Goal: Task Accomplishment & Management: Complete application form

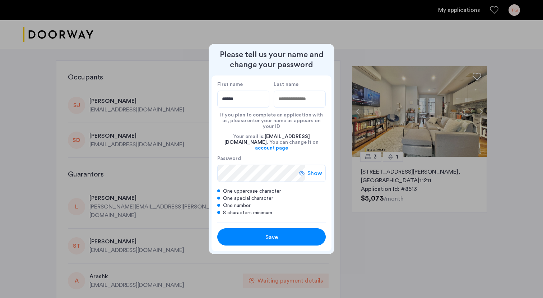
type input "******"
click at [314, 103] on input "Last name" at bounding box center [300, 98] width 52 height 17
type input "**********"
click at [315, 169] on span "Show" at bounding box center [314, 173] width 15 height 9
click at [264, 228] on button "Save" at bounding box center [271, 236] width 108 height 17
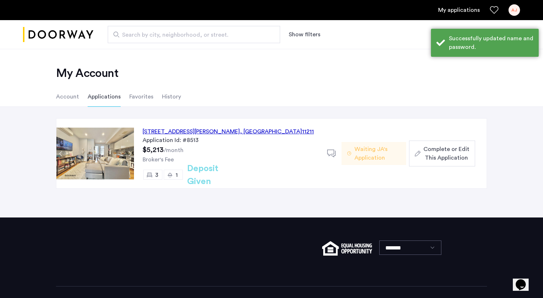
click at [465, 148] on span "Complete or Edit This Application" at bounding box center [446, 153] width 46 height 17
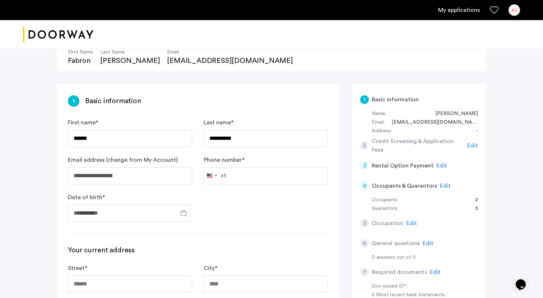
scroll to position [85, 0]
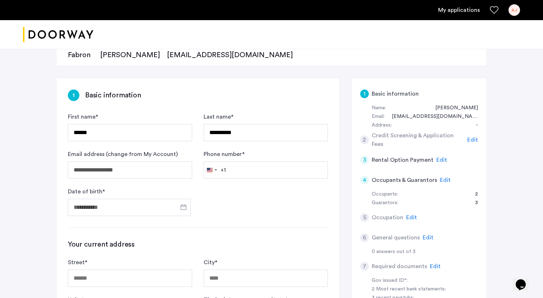
click at [438, 157] on span "Edit" at bounding box center [441, 160] width 11 height 6
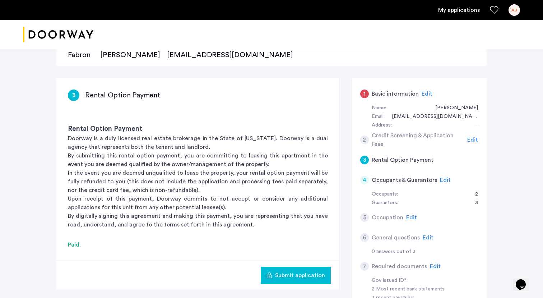
click at [471, 137] on span "Edit" at bounding box center [472, 140] width 11 height 6
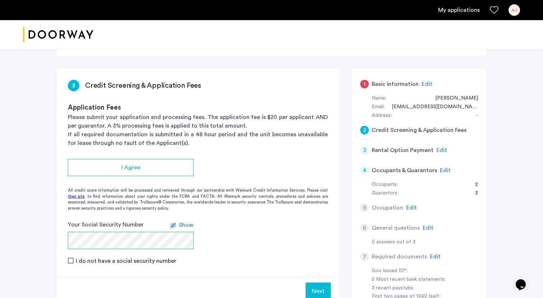
scroll to position [94, 0]
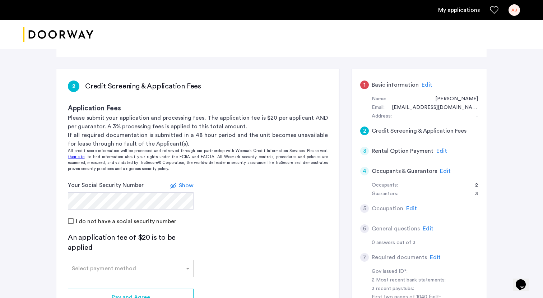
click at [181, 185] on span "Show" at bounding box center [186, 185] width 15 height 6
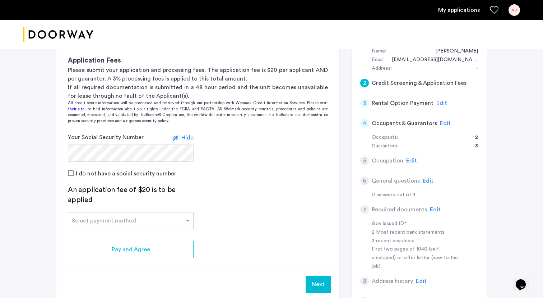
scroll to position [146, 0]
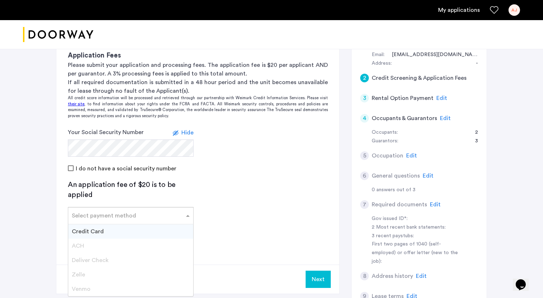
click at [177, 217] on div "Select payment method" at bounding box center [126, 215] width 116 height 9
click at [159, 229] on div "Credit Card" at bounding box center [130, 231] width 125 height 14
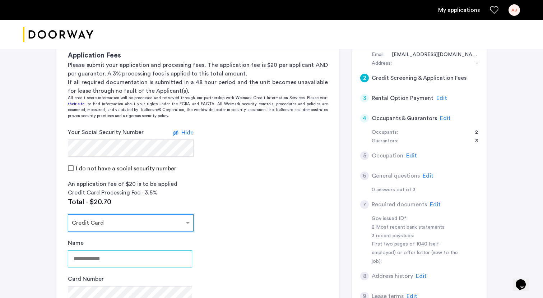
click at [160, 253] on input "Name" at bounding box center [130, 258] width 124 height 17
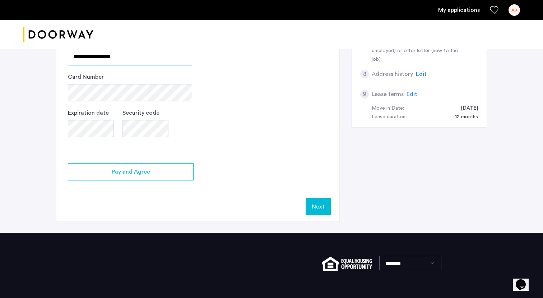
type input "**********"
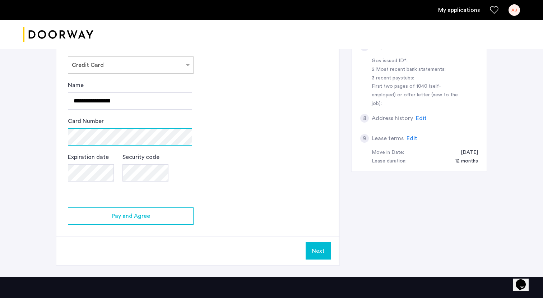
scroll to position [302, 0]
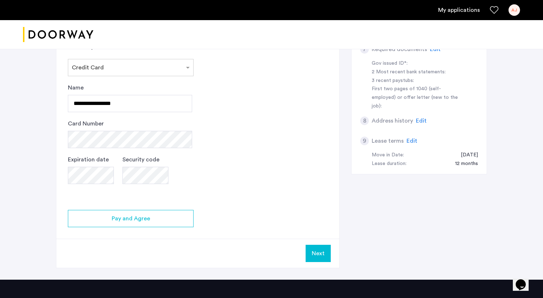
click at [228, 126] on app-credit-screening "2 Credit Screening & Application Fees Application Fees Please submit your appli…" at bounding box center [197, 64] width 283 height 406
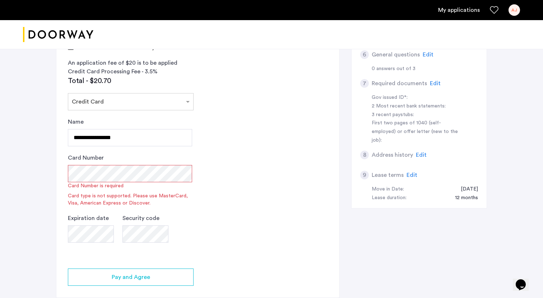
scroll to position [261, 0]
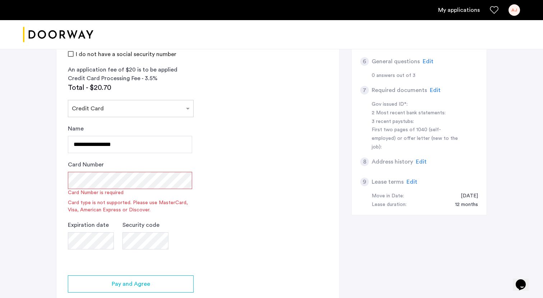
click at [268, 117] on app-credit-screening "2 Credit Screening & Application Fees Application Fees Please submit your appli…" at bounding box center [197, 117] width 283 height 431
click at [213, 184] on app-credit-screening "2 Credit Screening & Application Fees Application Fees Please submit your appli…" at bounding box center [197, 117] width 283 height 431
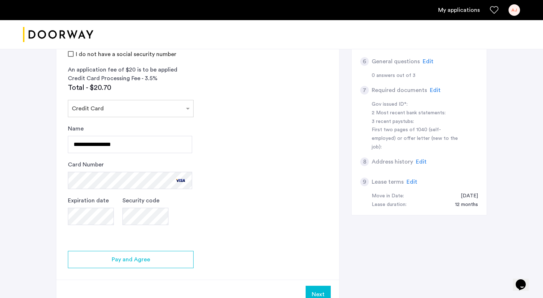
click at [228, 210] on app-credit-screening "2 Credit Screening & Application Fees Application Fees Please submit your appli…" at bounding box center [197, 105] width 283 height 406
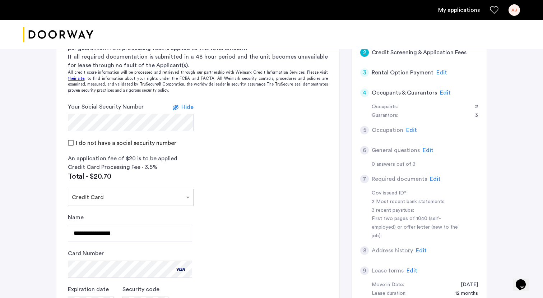
scroll to position [347, 0]
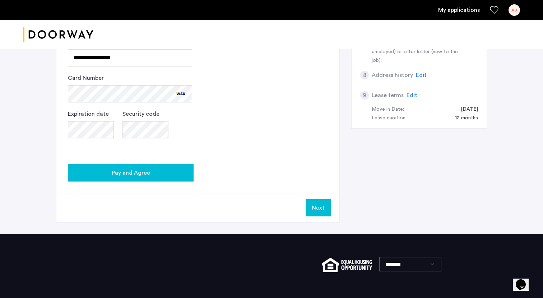
click at [174, 169] on div "Pay and Agree" at bounding box center [131, 172] width 114 height 9
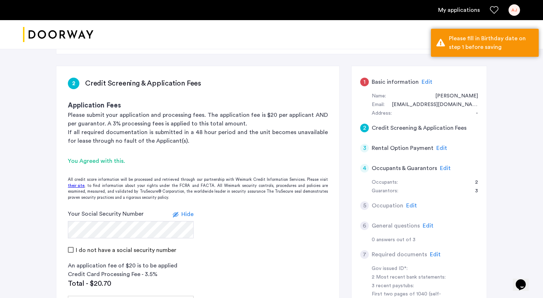
scroll to position [58, 0]
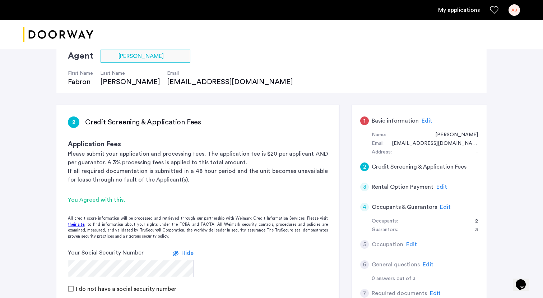
click at [424, 122] on span "Edit" at bounding box center [426, 121] width 11 height 6
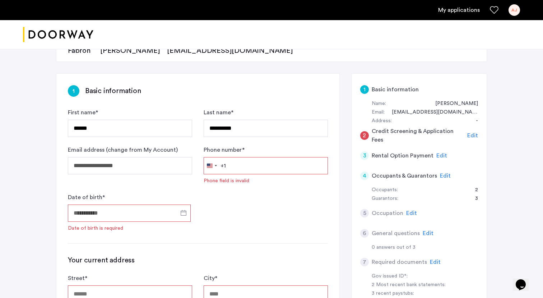
scroll to position [90, 0]
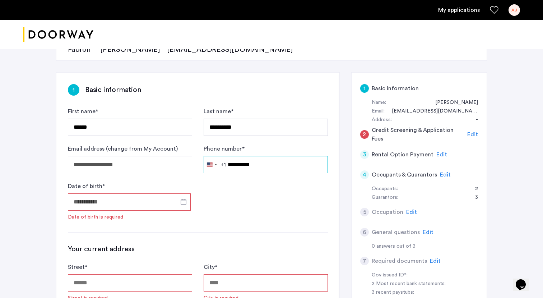
type input "**********"
click at [139, 202] on input "Date of birth *" at bounding box center [129, 201] width 123 height 17
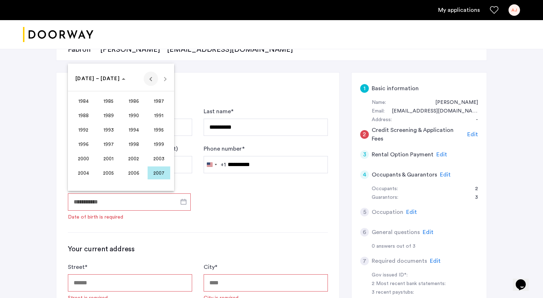
click at [151, 84] on span "Previous 24 years" at bounding box center [151, 78] width 14 height 14
click at [151, 140] on span "1975" at bounding box center [159, 143] width 23 height 13
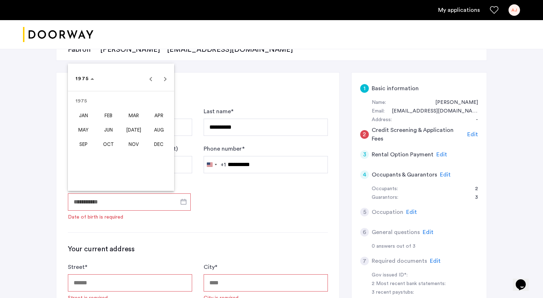
click at [90, 144] on span "SEP" at bounding box center [83, 143] width 23 height 13
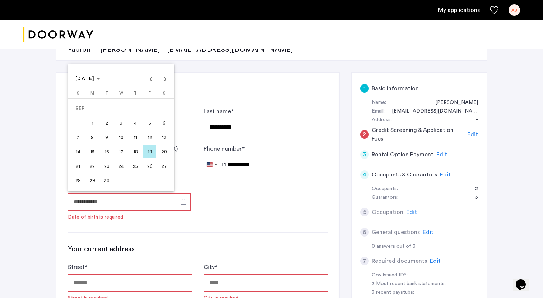
click at [107, 123] on span "2" at bounding box center [106, 122] width 13 height 13
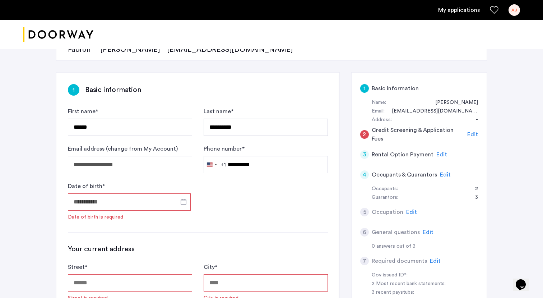
type input "**********"
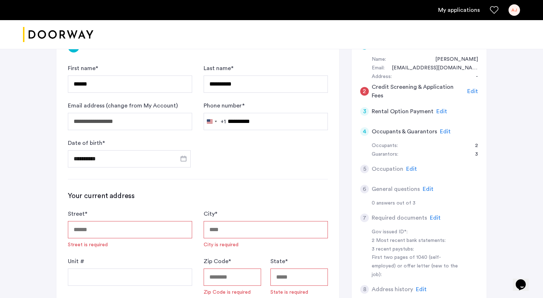
scroll to position [146, 0]
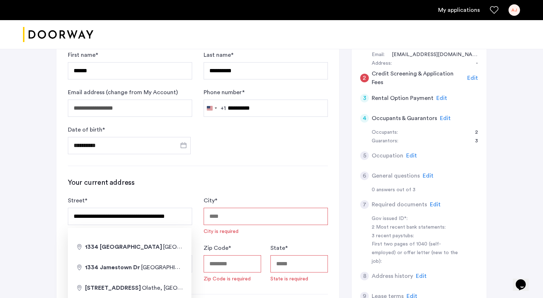
type input "**********"
type input "******"
type input "*****"
type input "**"
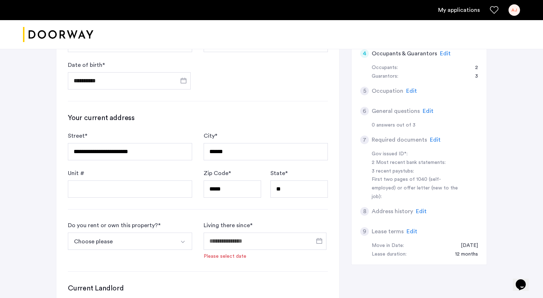
scroll to position [282, 0]
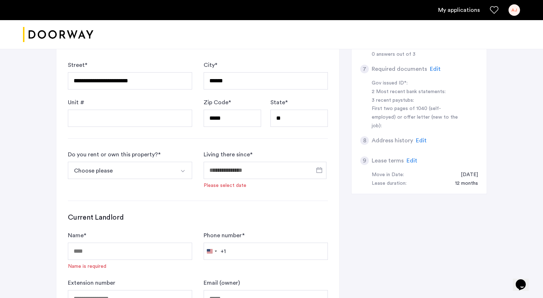
click at [169, 171] on button "Choose please" at bounding box center [121, 170] width 107 height 17
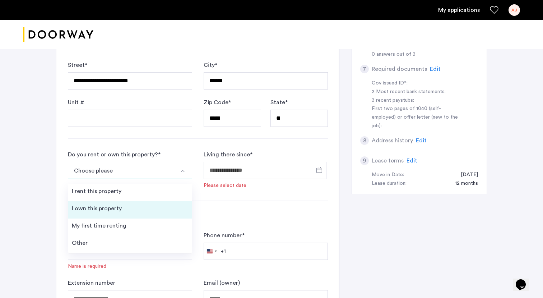
click at [154, 209] on li "I own this property" at bounding box center [129, 209] width 123 height 17
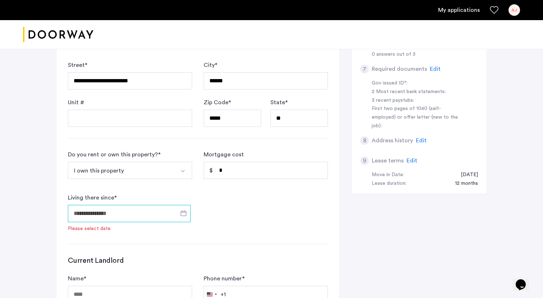
click at [146, 213] on input "Living there since *" at bounding box center [129, 213] width 123 height 17
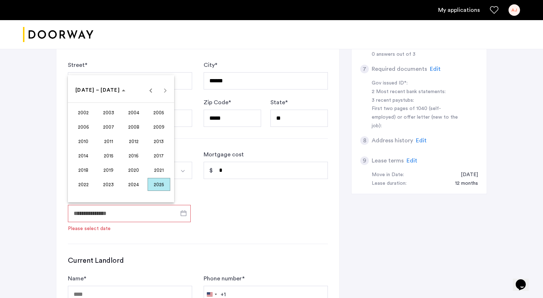
click at [220, 212] on div at bounding box center [271, 149] width 543 height 298
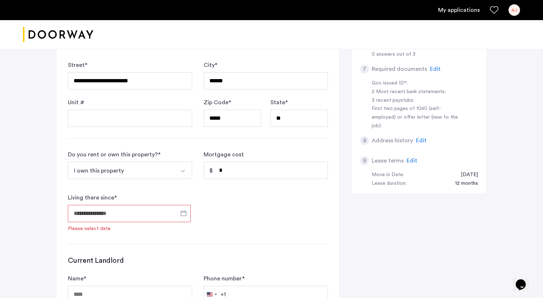
click at [220, 212] on form "Do you rent or own this property? * I own this property I rent this property I …" at bounding box center [198, 191] width 260 height 82
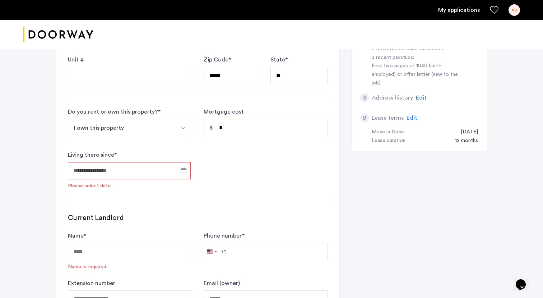
scroll to position [317, 0]
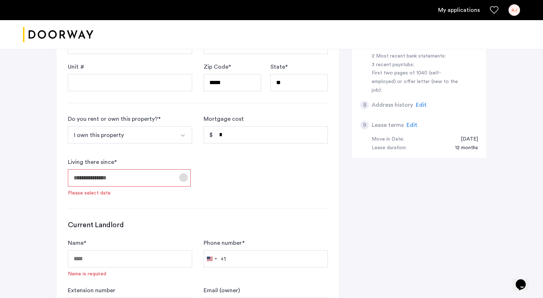
click at [186, 178] on span "Open calendar" at bounding box center [183, 177] width 17 height 17
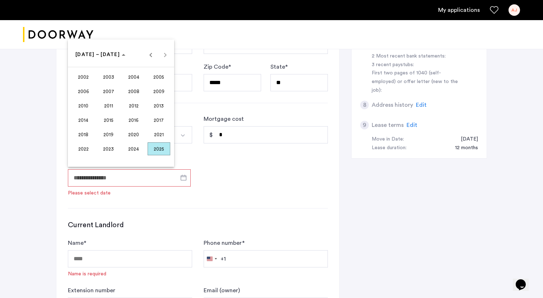
click at [125, 107] on span "2012" at bounding box center [133, 105] width 23 height 13
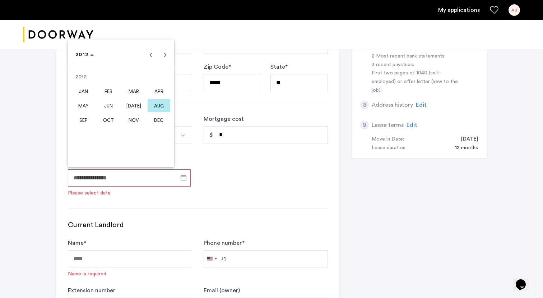
click at [83, 104] on span "MAY" at bounding box center [83, 105] width 23 height 13
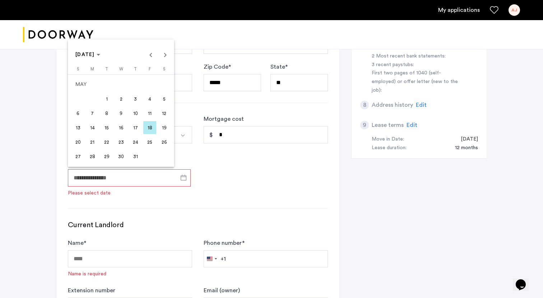
click at [103, 101] on span "1" at bounding box center [106, 98] width 13 height 13
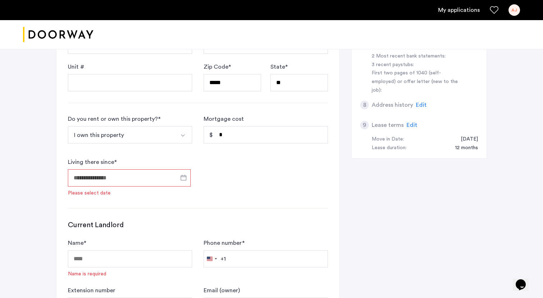
type input "**********"
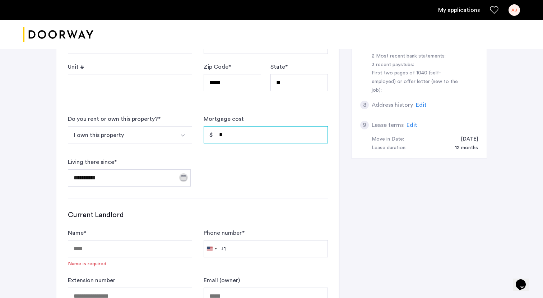
click at [246, 129] on input "*" at bounding box center [266, 134] width 124 height 17
type input "*****"
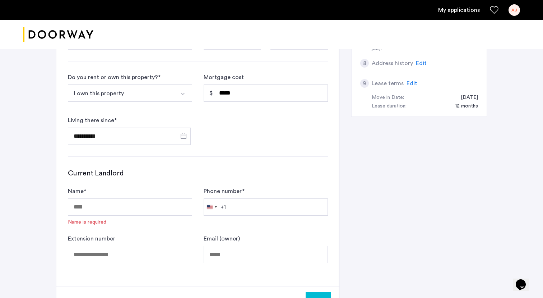
click at [248, 135] on form "**********" at bounding box center [198, 109] width 260 height 72
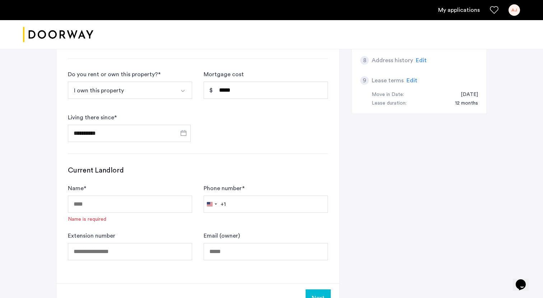
scroll to position [380, 0]
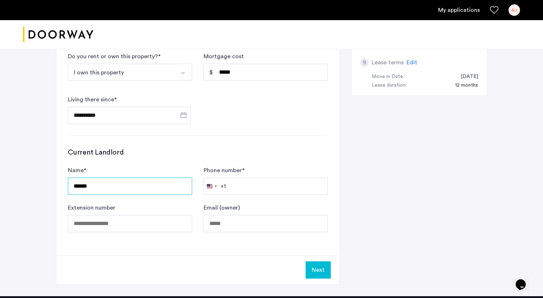
type input "******"
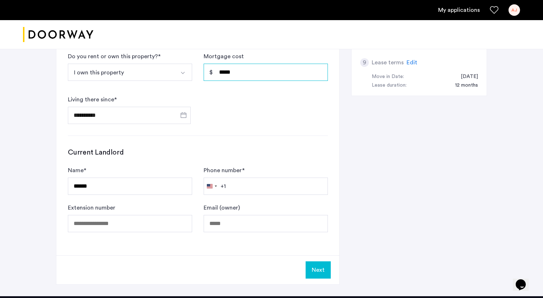
click at [223, 73] on input "*****" at bounding box center [266, 72] width 124 height 17
click at [284, 67] on input "**" at bounding box center [266, 72] width 124 height 17
click at [267, 74] on input "**" at bounding box center [266, 72] width 124 height 17
type input "*****"
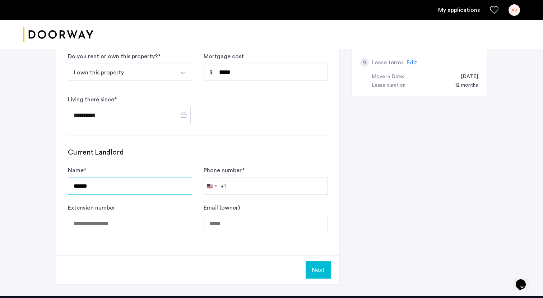
click at [157, 189] on input "******" at bounding box center [130, 185] width 124 height 17
type input "**********"
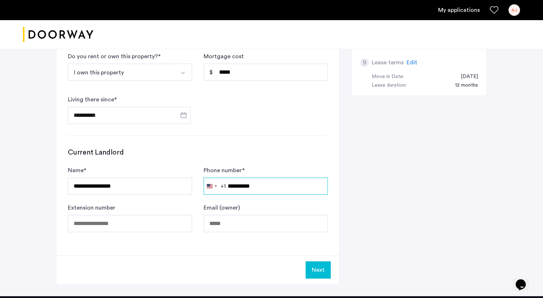
type input "**********"
click at [387, 229] on div "**********" at bounding box center [271, 38] width 431 height 513
click at [314, 271] on button "Next" at bounding box center [318, 269] width 25 height 17
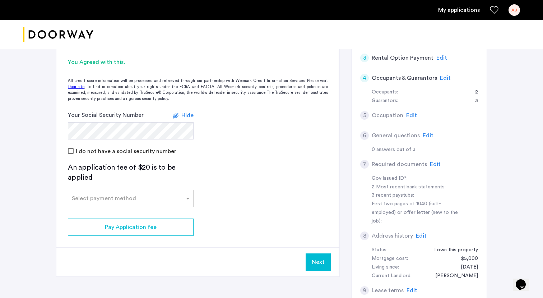
scroll to position [196, 0]
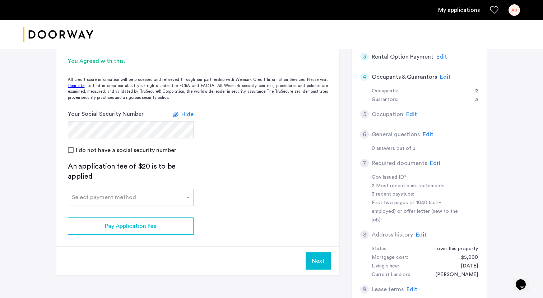
click at [174, 199] on div "Select payment method" at bounding box center [126, 197] width 116 height 9
click at [165, 208] on div "Credit Card" at bounding box center [130, 213] width 125 height 14
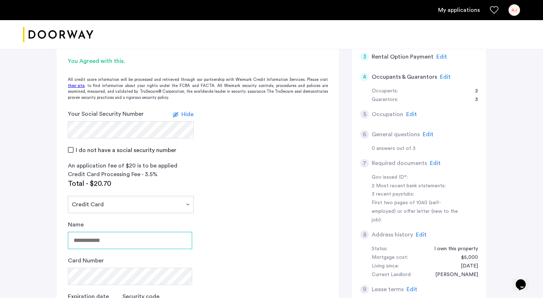
click at [131, 241] on input "Name" at bounding box center [130, 240] width 124 height 17
type input "**********"
click at [208, 267] on app-credit-screening "2 Credit Screening & Application Fees Application Fees Please submit your appli…" at bounding box center [197, 185] width 283 height 438
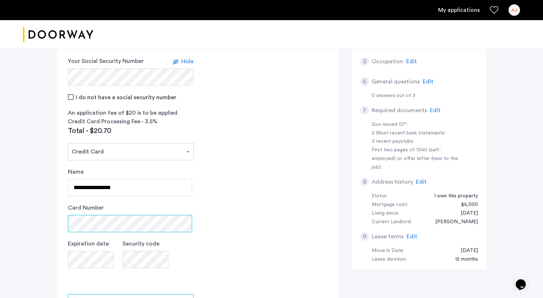
scroll to position [250, 0]
click at [258, 251] on app-credit-screening "2 Credit Screening & Application Fees Application Fees Please submit your appli…" at bounding box center [197, 132] width 283 height 438
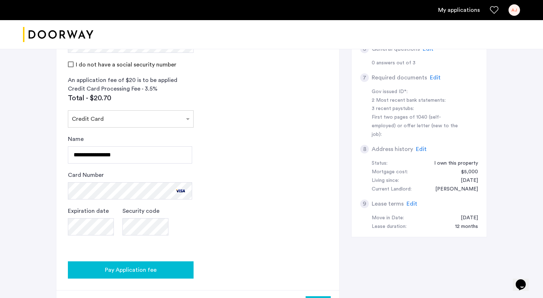
click at [172, 262] on button "Pay Application fee" at bounding box center [131, 269] width 126 height 17
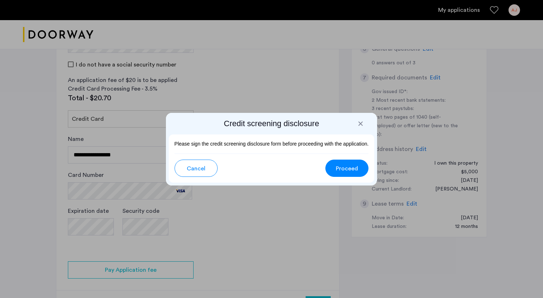
click at [351, 168] on span "Proceed" at bounding box center [347, 168] width 22 height 9
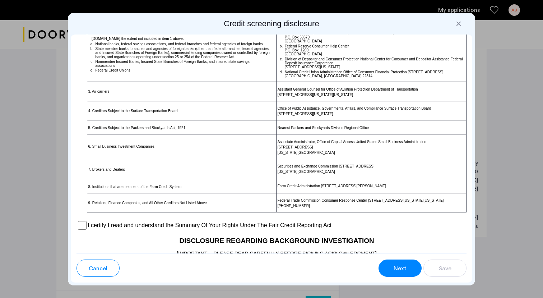
scroll to position [502, 0]
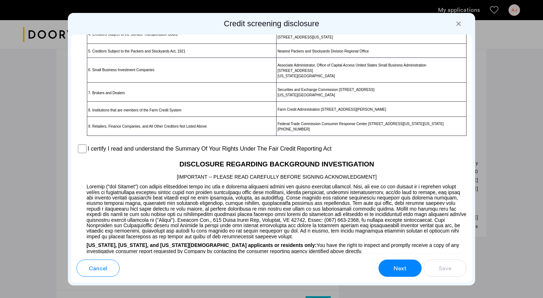
click at [119, 153] on label "I certify I read and understand the Summary Of Your Rights Under The Fair Credi…" at bounding box center [210, 148] width 244 height 9
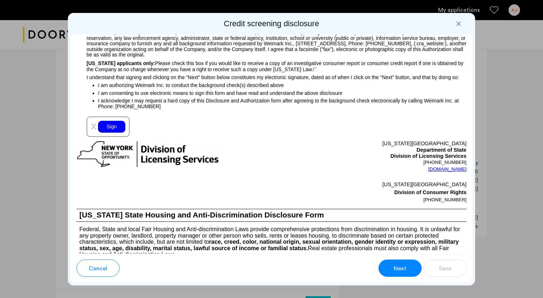
scroll to position [779, 0]
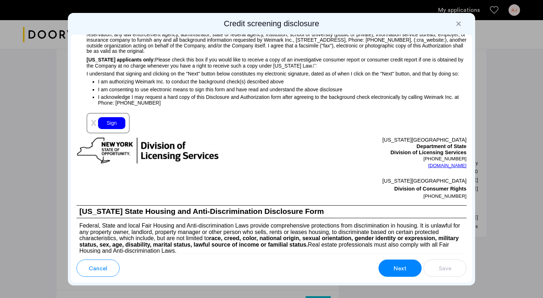
click at [110, 129] on div "Sign" at bounding box center [111, 123] width 27 height 12
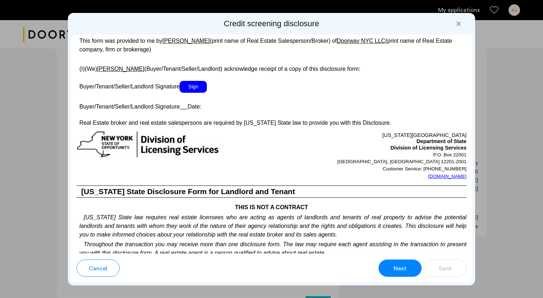
scroll to position [1347, 0]
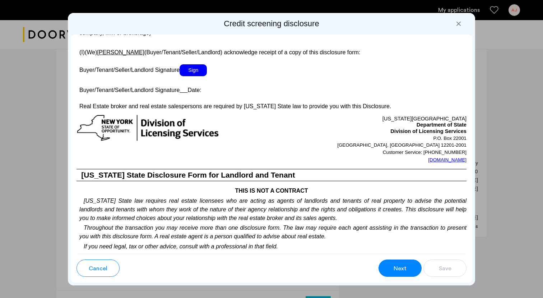
click at [190, 76] on span "Sign" at bounding box center [193, 70] width 27 height 12
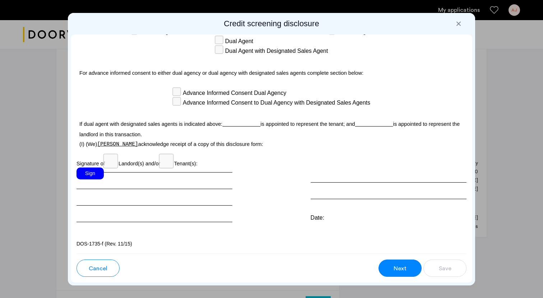
scroll to position [0, 0]
click at [91, 171] on div "Sign" at bounding box center [89, 173] width 27 height 12
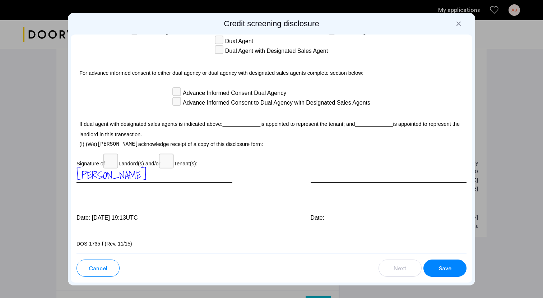
click at [438, 268] on button "Save" at bounding box center [444, 267] width 43 height 17
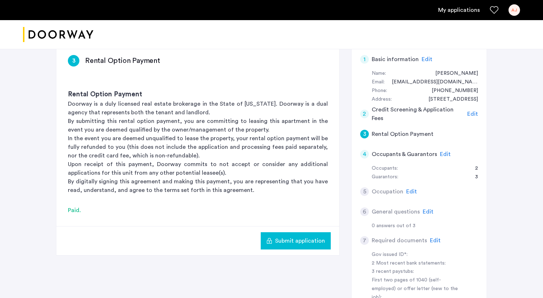
scroll to position [120, 0]
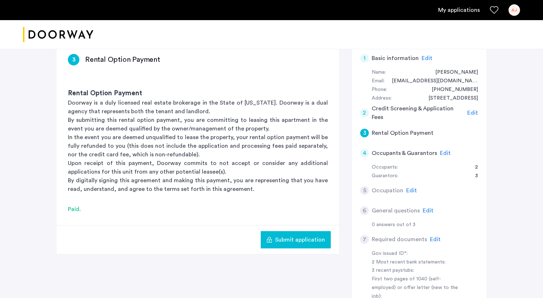
click at [443, 151] on span "Edit" at bounding box center [445, 153] width 11 height 6
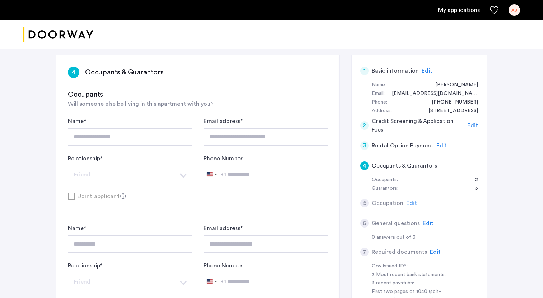
scroll to position [106, 0]
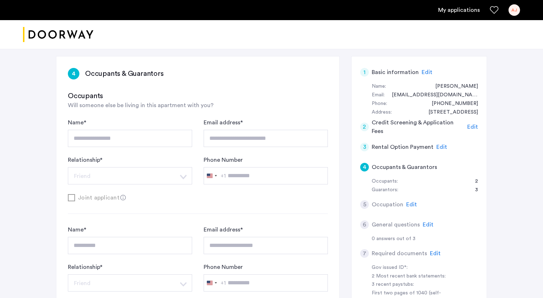
click at [407, 201] on span "Edit" at bounding box center [411, 204] width 11 height 6
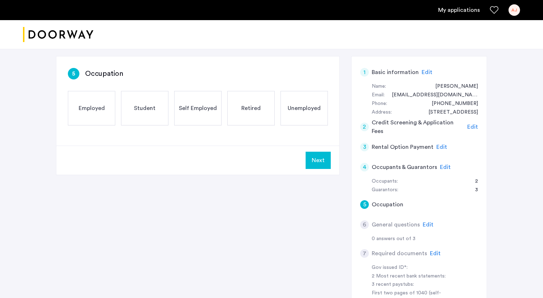
click at [199, 120] on div "Self Employed" at bounding box center [197, 108] width 47 height 34
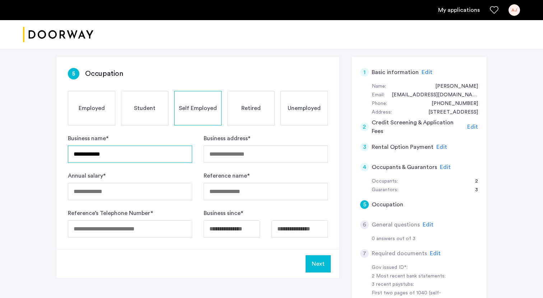
type input "**********"
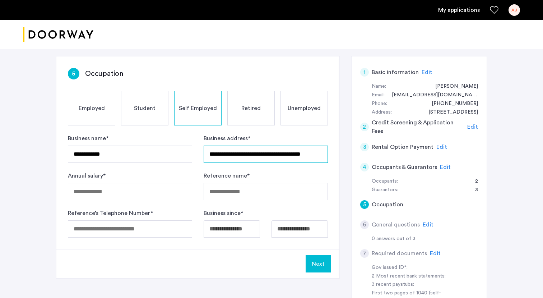
type input "**********"
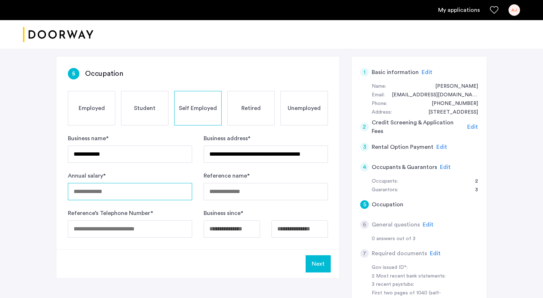
click at [168, 188] on input "Annual salary *" at bounding box center [130, 191] width 124 height 17
click at [189, 114] on div "Self Employed" at bounding box center [197, 108] width 47 height 34
click at [178, 193] on input "Annual salary *" at bounding box center [130, 191] width 124 height 17
click at [174, 192] on input "Annual salary *" at bounding box center [130, 191] width 124 height 17
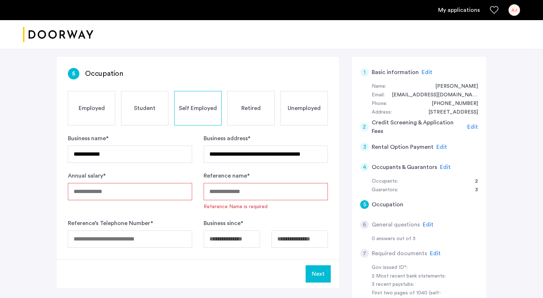
click at [248, 198] on input "Reference name *" at bounding box center [266, 191] width 124 height 17
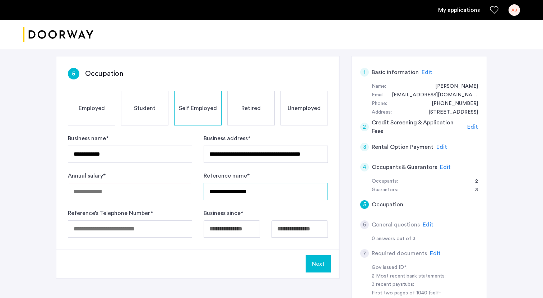
type input "**********"
click at [135, 195] on input "Annual salary *" at bounding box center [130, 191] width 124 height 17
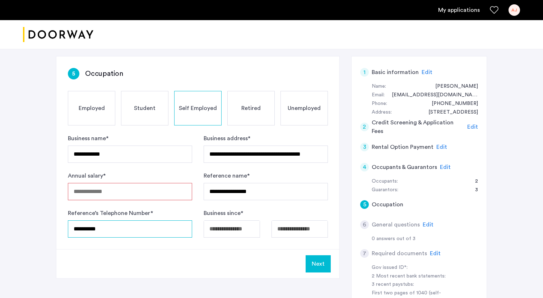
type input "**********"
click at [98, 198] on input "Annual salary *" at bounding box center [130, 191] width 124 height 17
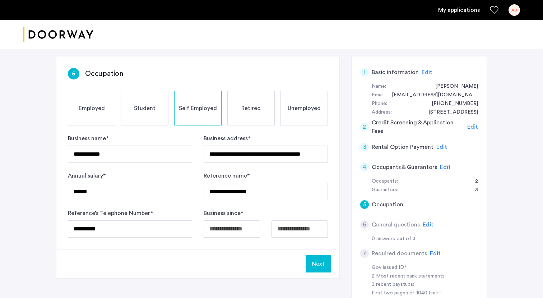
type input "******"
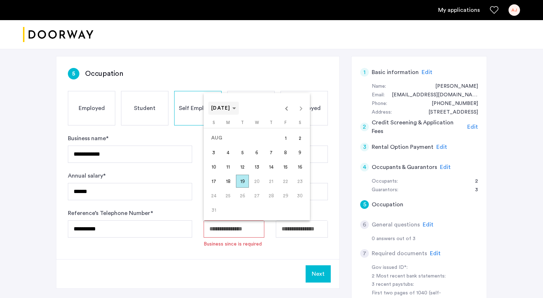
click at [239, 111] on span "Choose month and year" at bounding box center [223, 107] width 31 height 17
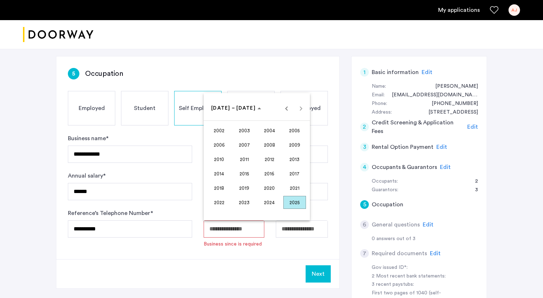
click at [272, 204] on span "2024" at bounding box center [269, 202] width 23 height 13
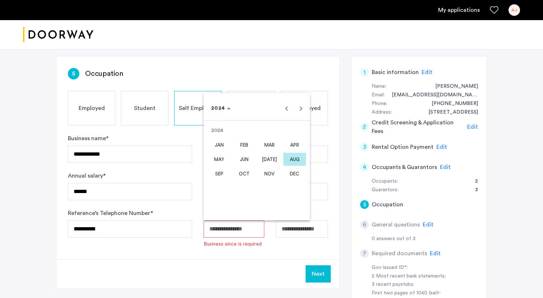
click at [292, 149] on span "APR" at bounding box center [294, 144] width 23 height 13
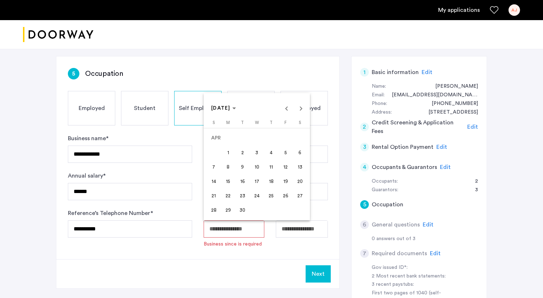
click at [231, 154] on span "1" at bounding box center [228, 152] width 13 height 13
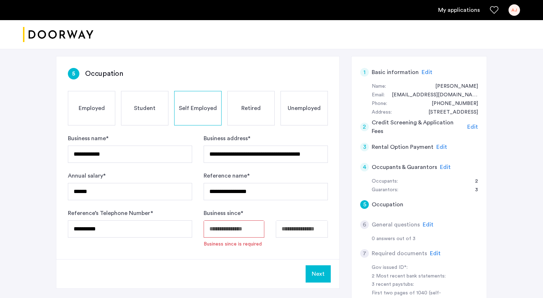
type input "**********"
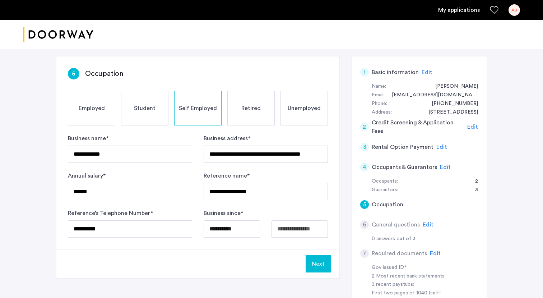
click at [311, 191] on body "**********" at bounding box center [271, 43] width 543 height 298
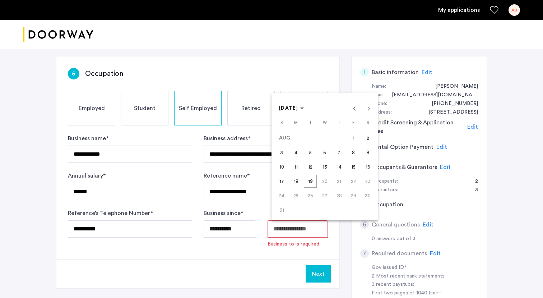
click at [273, 253] on div at bounding box center [271, 149] width 543 height 298
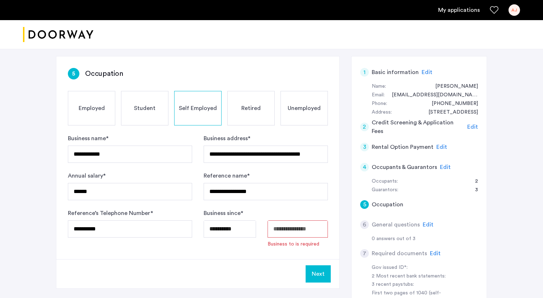
click at [284, 225] on input "Available date" at bounding box center [297, 228] width 61 height 17
click at [235, 270] on div "Next" at bounding box center [197, 273] width 283 height 29
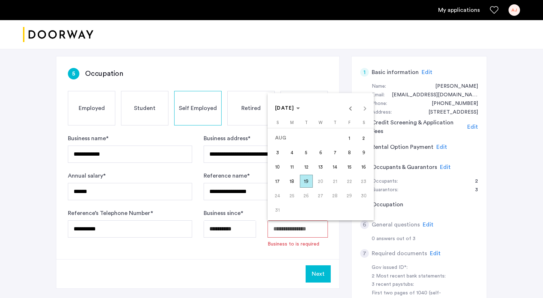
click at [283, 191] on body "**********" at bounding box center [271, 43] width 543 height 298
click at [311, 182] on span "19" at bounding box center [306, 180] width 13 height 13
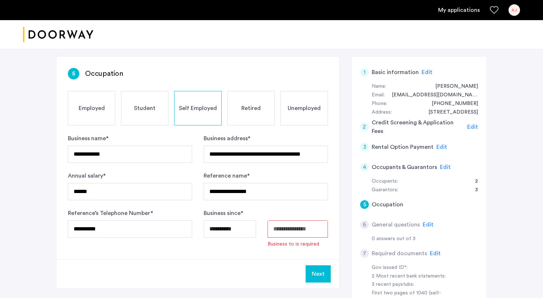
type input "**********"
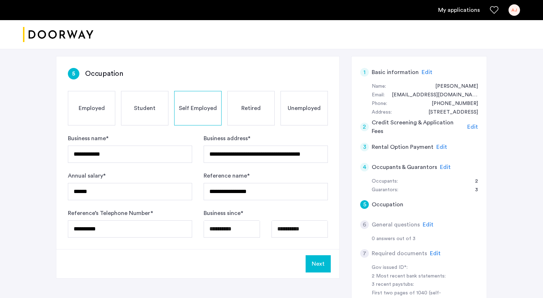
click at [271, 249] on div "Next" at bounding box center [197, 263] width 283 height 29
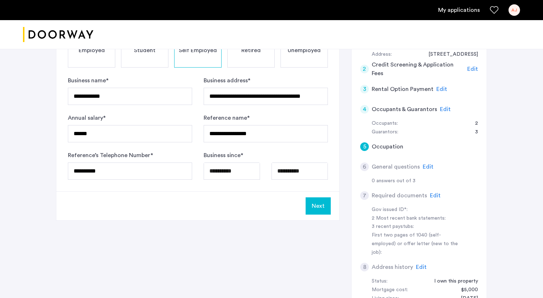
scroll to position [165, 0]
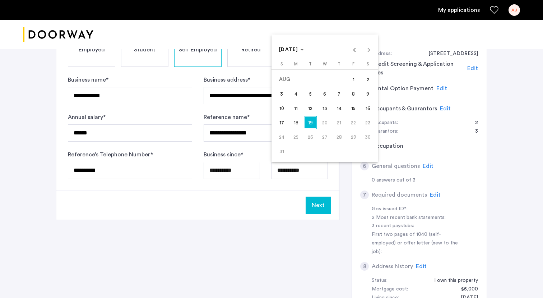
click at [312, 122] on span "19" at bounding box center [310, 122] width 13 height 13
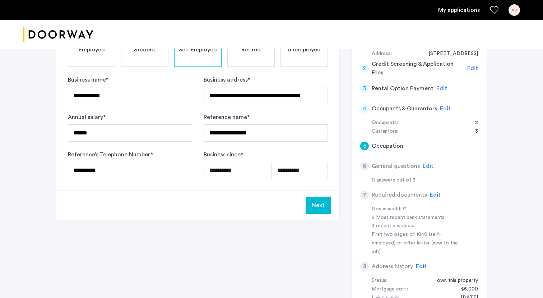
click at [312, 211] on button "Next" at bounding box center [318, 204] width 25 height 17
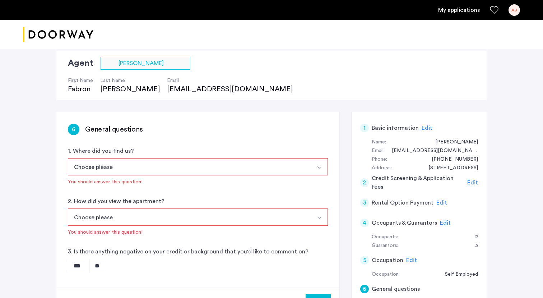
scroll to position [59, 0]
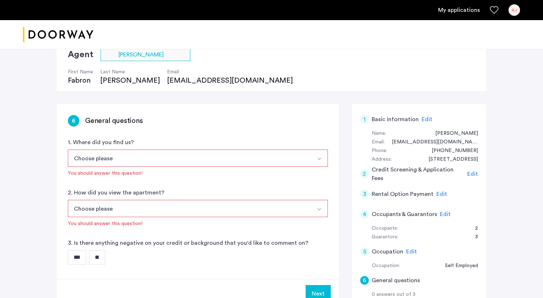
click at [317, 155] on button "Select option" at bounding box center [319, 157] width 17 height 17
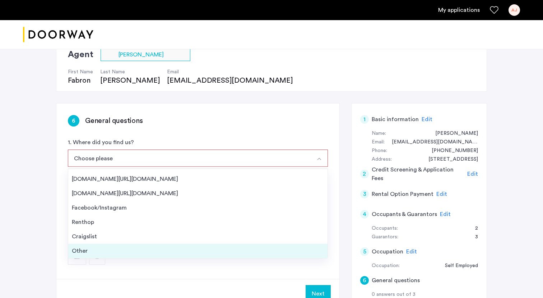
scroll to position [11, 0]
click at [109, 246] on li "Other" at bounding box center [197, 250] width 259 height 14
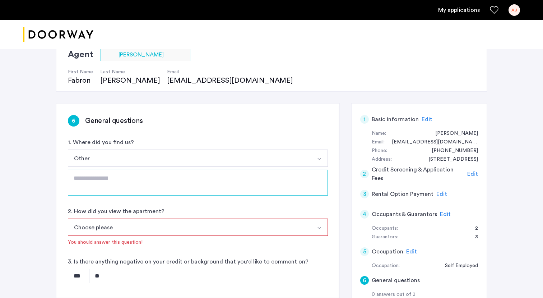
click at [136, 185] on textarea at bounding box center [198, 182] width 260 height 26
type textarea "**********"
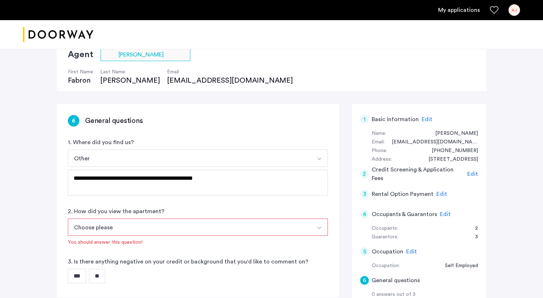
click at [131, 228] on button "Choose please" at bounding box center [189, 226] width 243 height 17
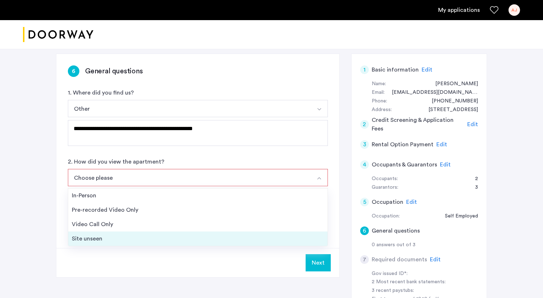
scroll to position [120, 0]
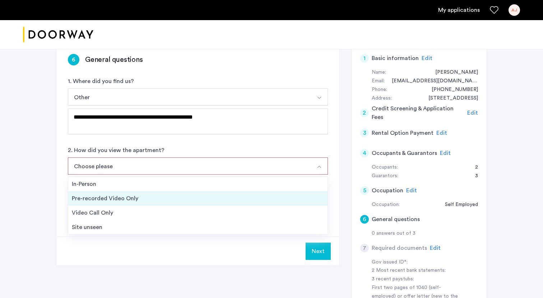
click at [137, 200] on div "Pre-recorded Video Only" at bounding box center [198, 198] width 252 height 9
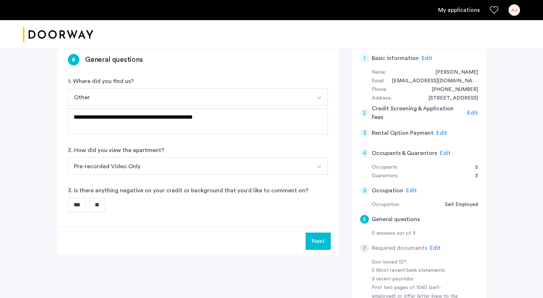
click at [108, 196] on div "3. Is there anything negative on your credit or background that you'd like to c…" at bounding box center [198, 199] width 260 height 26
click at [105, 198] on input "**" at bounding box center [97, 204] width 16 height 14
click at [312, 237] on button "Next" at bounding box center [318, 240] width 25 height 17
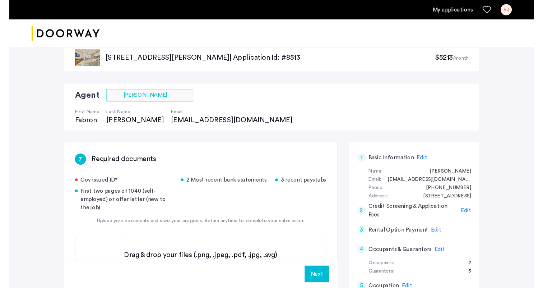
scroll to position [16, 0]
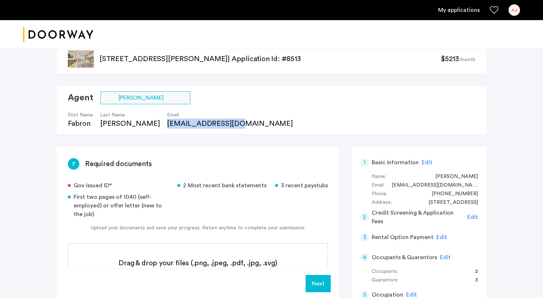
drag, startPoint x: 205, startPoint y: 124, endPoint x: 130, endPoint y: 124, distance: 75.0
click at [130, 124] on div "First Name [PERSON_NAME] Last Name [PERSON_NAME] Email [EMAIL_ADDRESS][DOMAIN_N…" at bounding box center [187, 116] width 239 height 24
click at [191, 135] on div "[STREET_ADDRESS][PERSON_NAME] | Application Id: #8513 $5213 /month Agent Select…" at bounding box center [271, 278] width 452 height 490
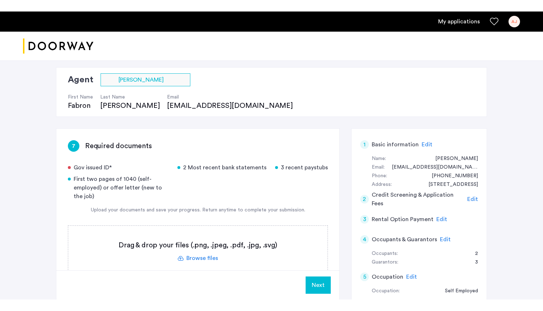
scroll to position [98, 0]
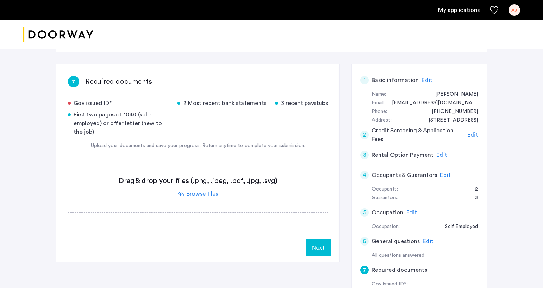
click at [203, 193] on label at bounding box center [197, 186] width 259 height 51
click at [0, 0] on input "file" at bounding box center [0, 0] width 0 height 0
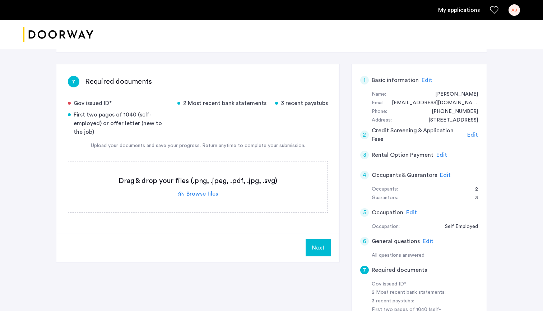
click at [150, 179] on label at bounding box center [197, 186] width 259 height 51
click at [0, 0] on input "file" at bounding box center [0, 0] width 0 height 0
click at [197, 188] on label at bounding box center [197, 186] width 259 height 51
click at [0, 0] on input "file" at bounding box center [0, 0] width 0 height 0
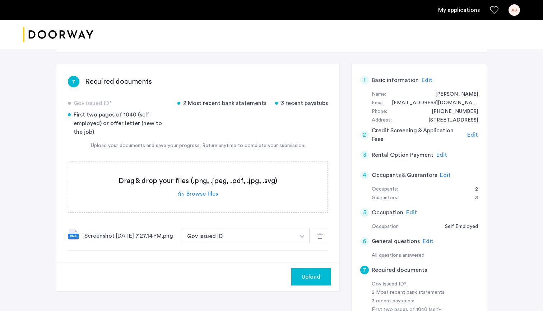
click at [214, 194] on label at bounding box center [197, 186] width 259 height 51
click at [0, 0] on input "file" at bounding box center [0, 0] width 0 height 0
click at [188, 187] on label at bounding box center [197, 186] width 259 height 51
click at [0, 0] on input "file" at bounding box center [0, 0] width 0 height 0
click at [207, 195] on label at bounding box center [197, 186] width 259 height 51
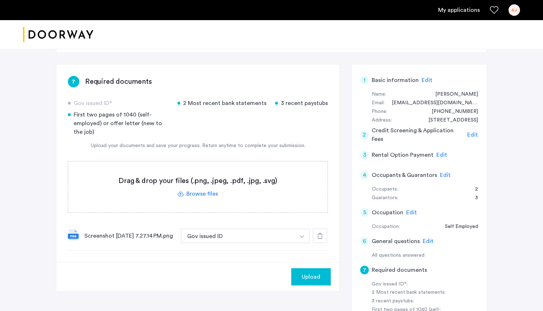
click at [0, 0] on input "file" at bounding box center [0, 0] width 0 height 0
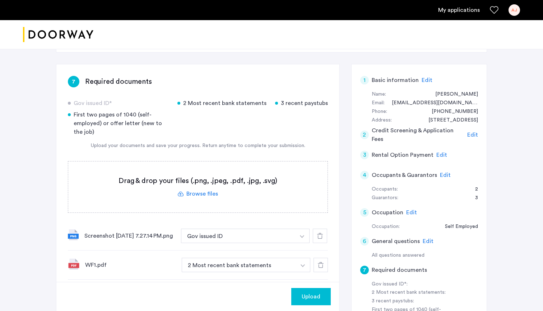
click at [212, 191] on label at bounding box center [197, 186] width 259 height 51
click at [0, 0] on input "file" at bounding box center [0, 0] width 0 height 0
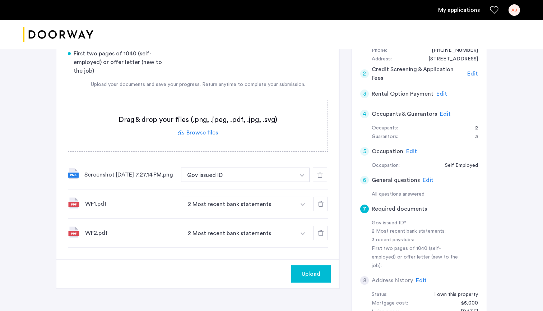
scroll to position [160, 0]
click at [220, 140] on label at bounding box center [197, 125] width 259 height 51
click at [0, 0] on input "file" at bounding box center [0, 0] width 0 height 0
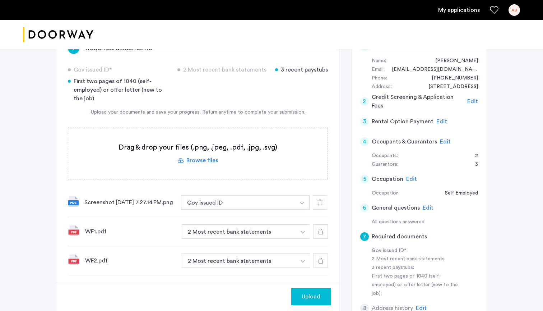
scroll to position [115, 0]
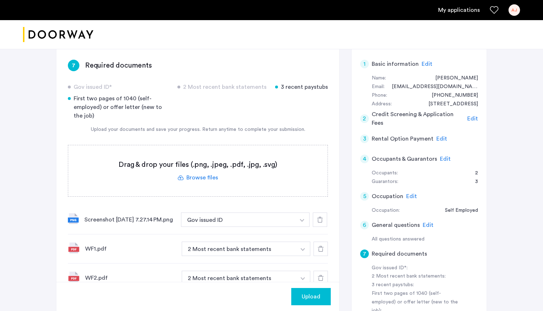
click at [211, 181] on label at bounding box center [197, 170] width 259 height 51
click at [0, 0] on input "file" at bounding box center [0, 0] width 0 height 0
click at [287, 181] on label at bounding box center [197, 170] width 259 height 51
click at [0, 0] on input "file" at bounding box center [0, 0] width 0 height 0
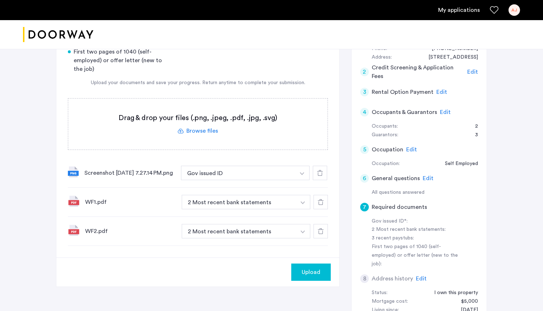
scroll to position [162, 0]
click at [211, 128] on label at bounding box center [197, 123] width 259 height 51
click at [0, 0] on input "file" at bounding box center [0, 0] width 0 height 0
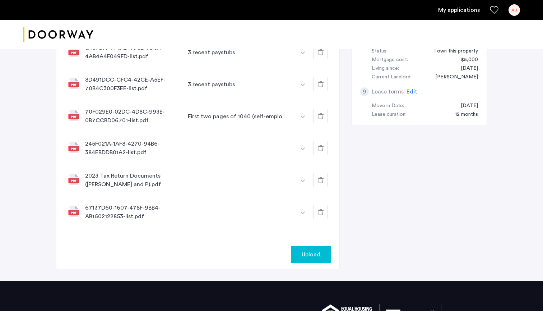
scroll to position [406, 0]
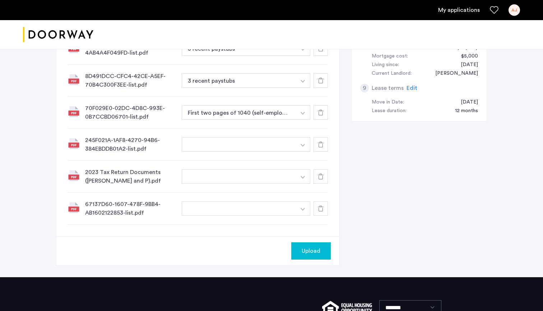
click at [133, 112] on div "70F029E0-02DC-4D8C-993E-0B7CCBD06701-list.pdf" at bounding box center [130, 112] width 91 height 17
click at [71, 116] on img at bounding box center [73, 111] width 11 height 11
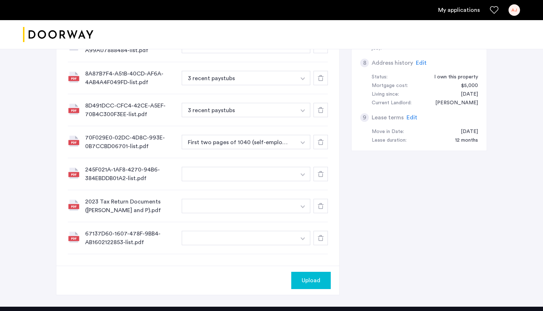
scroll to position [378, 0]
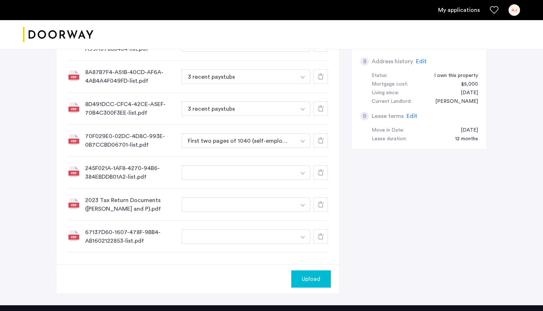
click at [283, 188] on input at bounding box center [246, 187] width 128 height 13
type input "**********"
click at [304, 186] on button "+" at bounding box center [304, 186] width 9 height 9
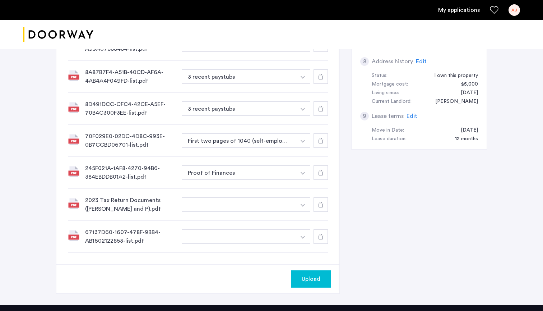
click at [299, 225] on input at bounding box center [246, 219] width 128 height 13
type input "**********"
click at [304, 223] on button "+" at bounding box center [304, 218] width 9 height 9
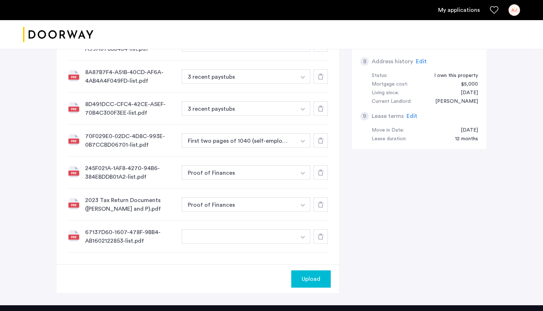
click at [269, 257] on input at bounding box center [246, 250] width 128 height 13
type input "**********"
click at [305, 255] on button "+" at bounding box center [304, 250] width 9 height 9
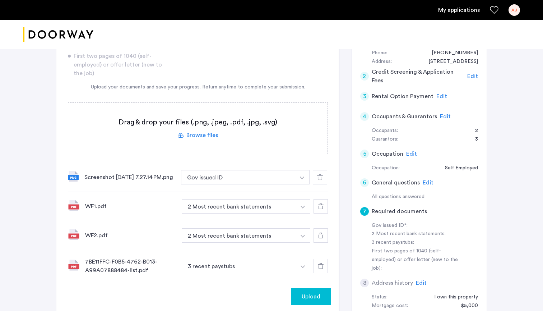
scroll to position [136, 0]
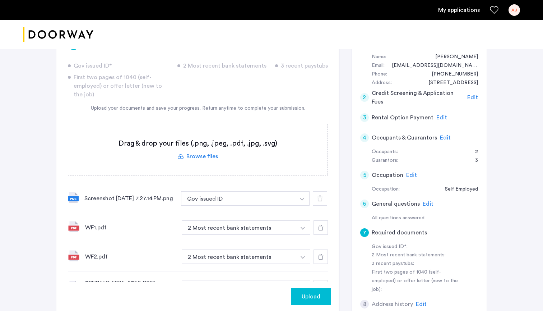
click at [234, 159] on label at bounding box center [197, 149] width 259 height 51
click at [0, 0] on input "file" at bounding box center [0, 0] width 0 height 0
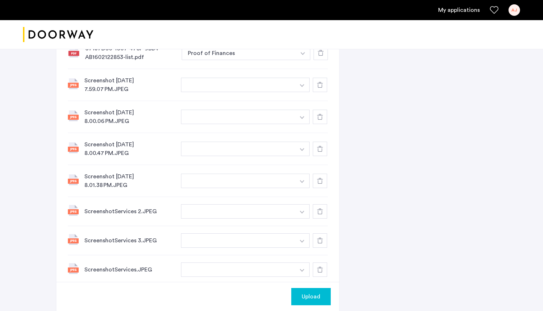
scroll to position [565, 0]
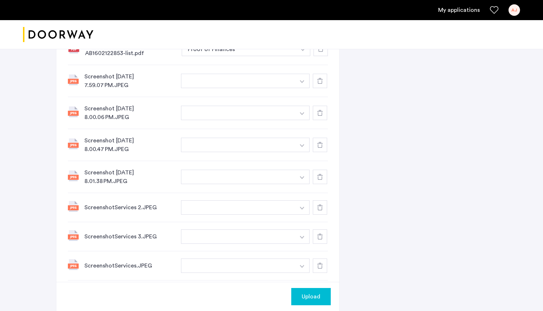
click at [253, 102] on input at bounding box center [245, 95] width 128 height 13
type input "*"
type input "**********"
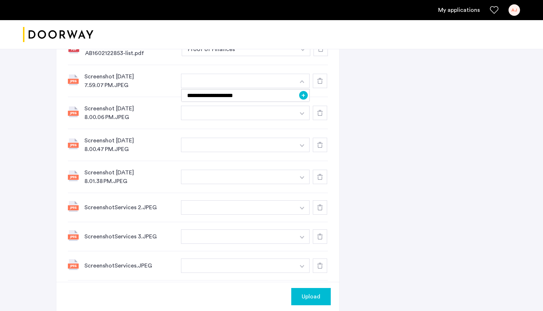
drag, startPoint x: 252, startPoint y: 107, endPoint x: 304, endPoint y: 108, distance: 51.3
click at [304, 99] on button "+" at bounding box center [303, 95] width 9 height 9
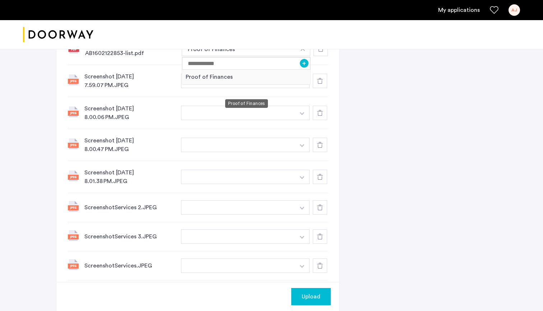
click at [266, 84] on div "Proof of Finances" at bounding box center [246, 77] width 128 height 15
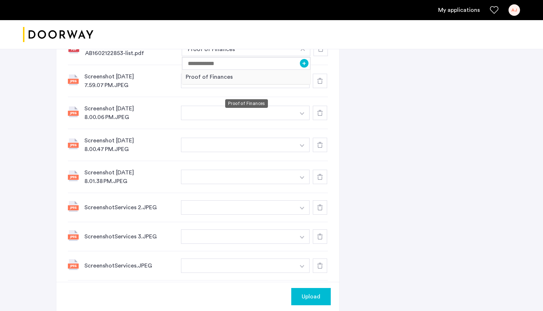
click at [303, 84] on div "Proof of Finances" at bounding box center [246, 77] width 128 height 15
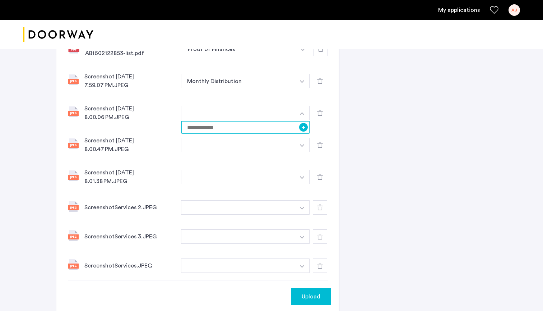
click at [284, 134] on input at bounding box center [245, 127] width 128 height 13
type input "**********"
click at [303, 131] on button "+" at bounding box center [303, 127] width 9 height 9
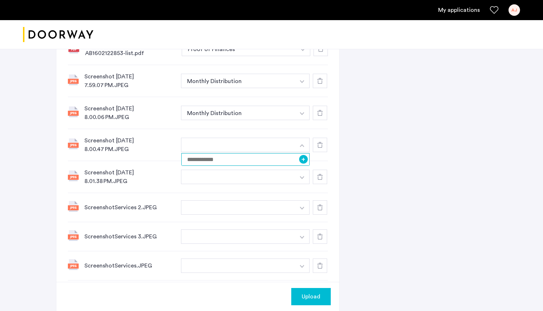
click at [281, 166] on input at bounding box center [245, 159] width 128 height 13
type input "**********"
click at [302, 163] on button "+" at bounding box center [303, 159] width 9 height 9
click at [302, 180] on div "Screenshot [DATE] 8.01.38 PM.JPEG +" at bounding box center [198, 177] width 260 height 32
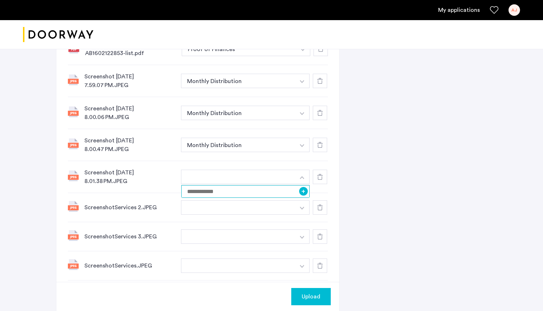
click at [257, 197] on input at bounding box center [245, 191] width 128 height 13
type input "**********"
click at [304, 195] on button "+" at bounding box center [303, 191] width 9 height 9
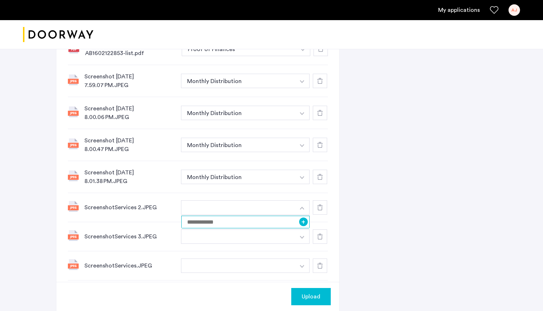
click at [274, 228] on input at bounding box center [245, 221] width 128 height 13
type input "**********"
click at [303, 226] on button "+" at bounding box center [303, 221] width 9 height 9
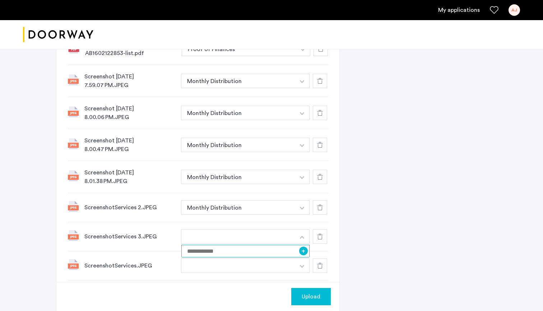
click at [281, 257] on input at bounding box center [245, 250] width 128 height 13
type input "**********"
click at [307, 255] on button "+" at bounding box center [303, 250] width 9 height 9
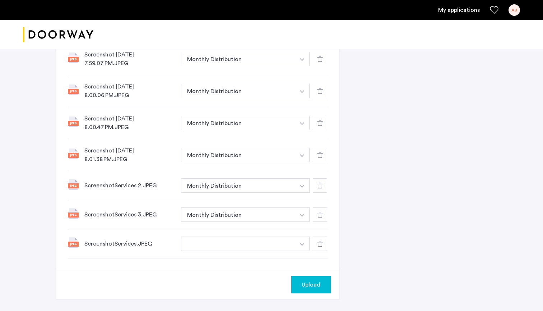
scroll to position [614, 0]
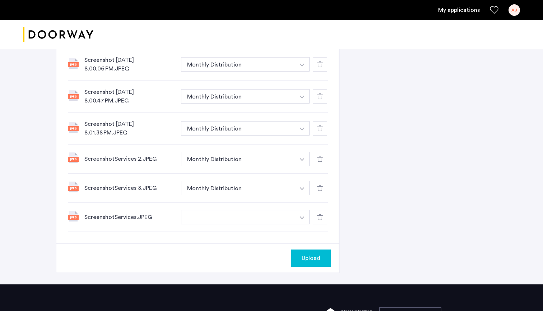
click at [281, 238] on input at bounding box center [245, 231] width 128 height 13
type input "**********"
click at [303, 236] on button "+" at bounding box center [303, 231] width 9 height 9
click at [308, 262] on span "Upload" at bounding box center [311, 257] width 19 height 9
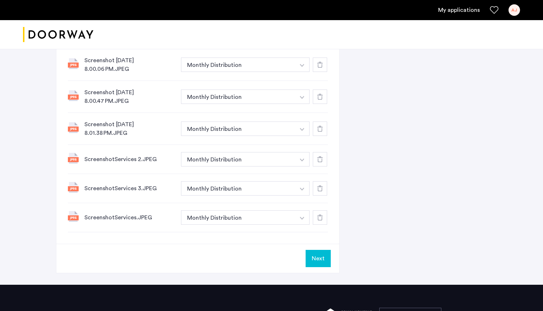
scroll to position [636, 0]
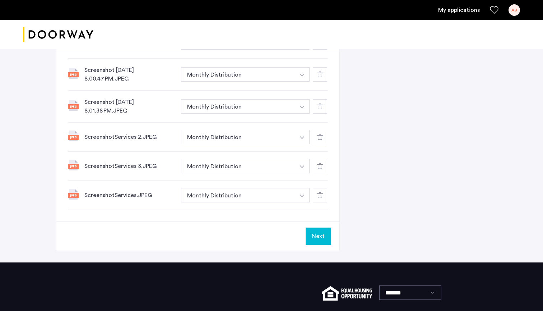
click at [322, 244] on button "Next" at bounding box center [318, 235] width 25 height 17
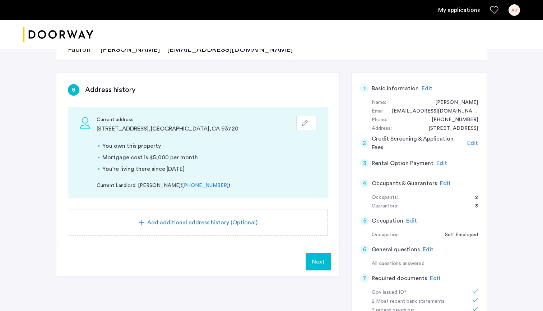
scroll to position [90, 0]
click at [316, 261] on span "Next" at bounding box center [318, 261] width 13 height 9
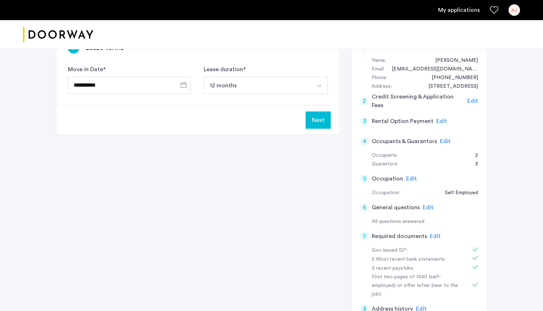
scroll to position [132, 0]
click at [321, 120] on button "Next" at bounding box center [318, 119] width 25 height 17
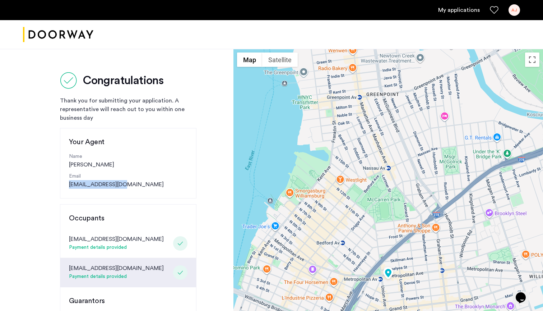
drag, startPoint x: 130, startPoint y: 184, endPoint x: 67, endPoint y: 184, distance: 62.5
click at [67, 184] on div "Your Agent Name [PERSON_NAME] Email [EMAIL_ADDRESS][DOMAIN_NAME]" at bounding box center [128, 163] width 136 height 70
copy link "[EMAIL_ADDRESS][DOMAIN_NAME]"
click at [146, 182] on div "Email [EMAIL_ADDRESS][DOMAIN_NAME]" at bounding box center [128, 180] width 118 height 16
drag, startPoint x: 130, startPoint y: 186, endPoint x: 61, endPoint y: 186, distance: 68.6
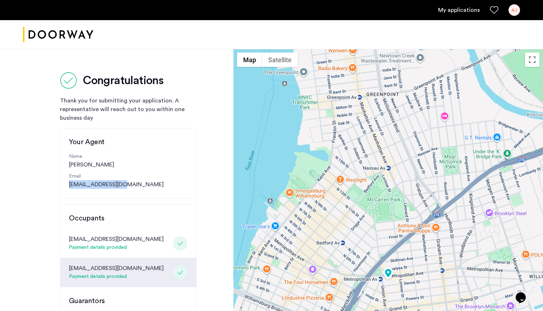
click at [61, 186] on div "Your Agent Name [PERSON_NAME] Email [EMAIL_ADDRESS][DOMAIN_NAME]" at bounding box center [128, 163] width 136 height 70
copy link "[EMAIL_ADDRESS][DOMAIN_NAME]"
drag, startPoint x: 110, startPoint y: 164, endPoint x: 45, endPoint y: 164, distance: 65.0
click at [45, 164] on div "Congratulations Thank you for submitting your application. A representative wil…" at bounding box center [116, 282] width 233 height 467
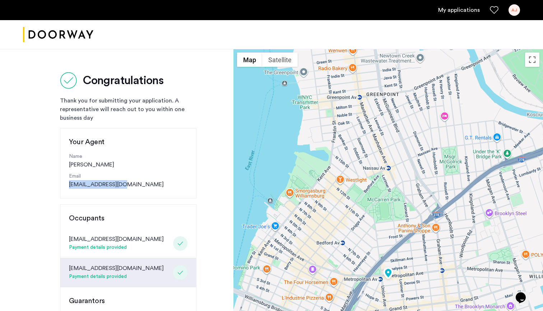
copy div "[PERSON_NAME]"
click at [222, 124] on div "Congratulations Thank you for submitting your application. A representative wil…" at bounding box center [116, 282] width 233 height 467
